Goal: Task Accomplishment & Management: Use online tool/utility

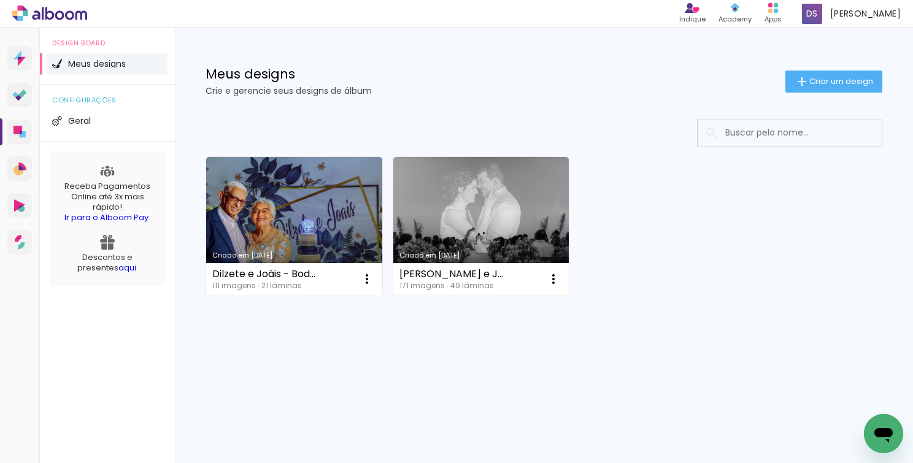
click at [531, 258] on link "Criado em [DATE]" at bounding box center [481, 226] width 176 height 139
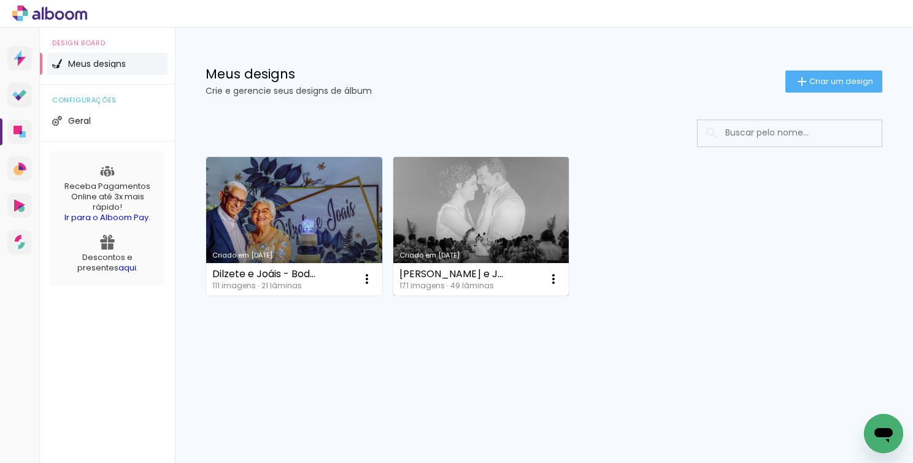
click at [542, 264] on div "Vitor e Jéssica 171 imagens ∙ 49 lâminas Abrir Fazer uma cópia Excluir" at bounding box center [481, 279] width 176 height 33
click at [549, 267] on div "Vitor e Jéssica 171 imagens ∙ 49 lâminas Abrir Fazer uma cópia Excluir" at bounding box center [481, 279] width 176 height 33
click at [557, 274] on iron-icon at bounding box center [553, 279] width 15 height 15
